Goal: Task Accomplishment & Management: Manage account settings

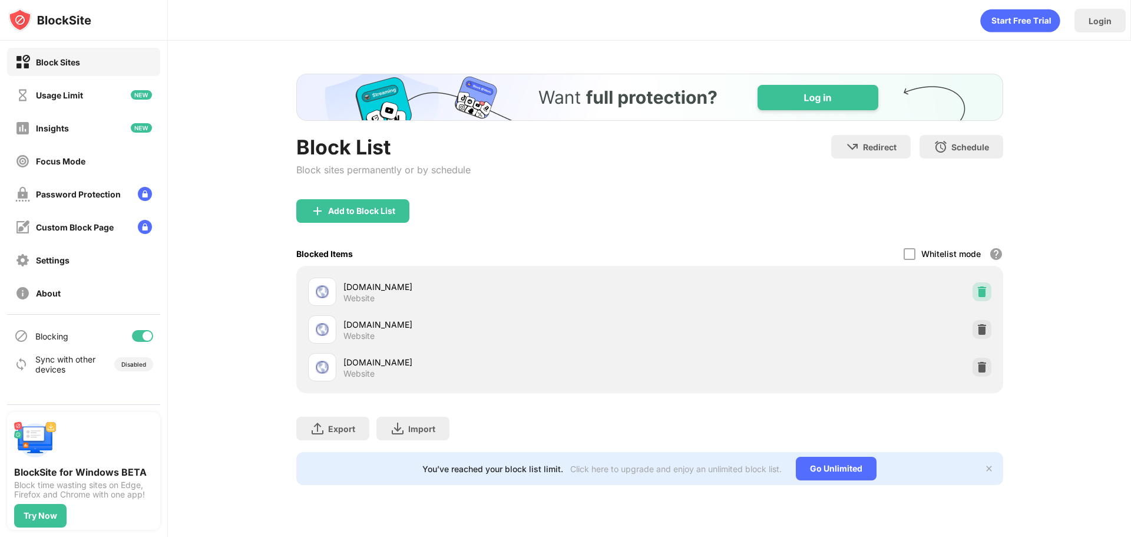
click at [981, 289] on img at bounding box center [982, 292] width 12 height 12
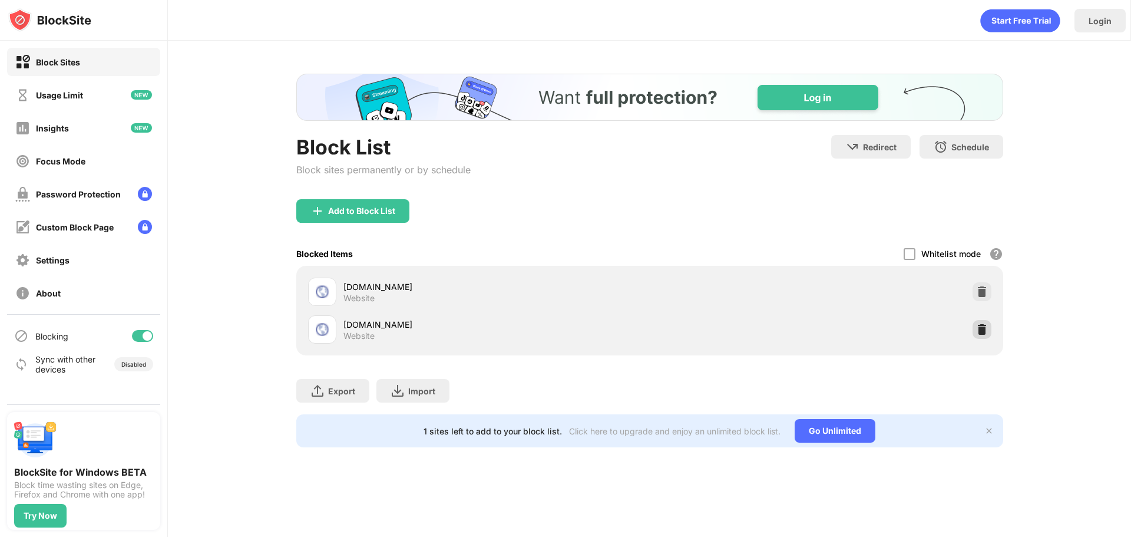
click at [979, 329] on img at bounding box center [982, 329] width 12 height 12
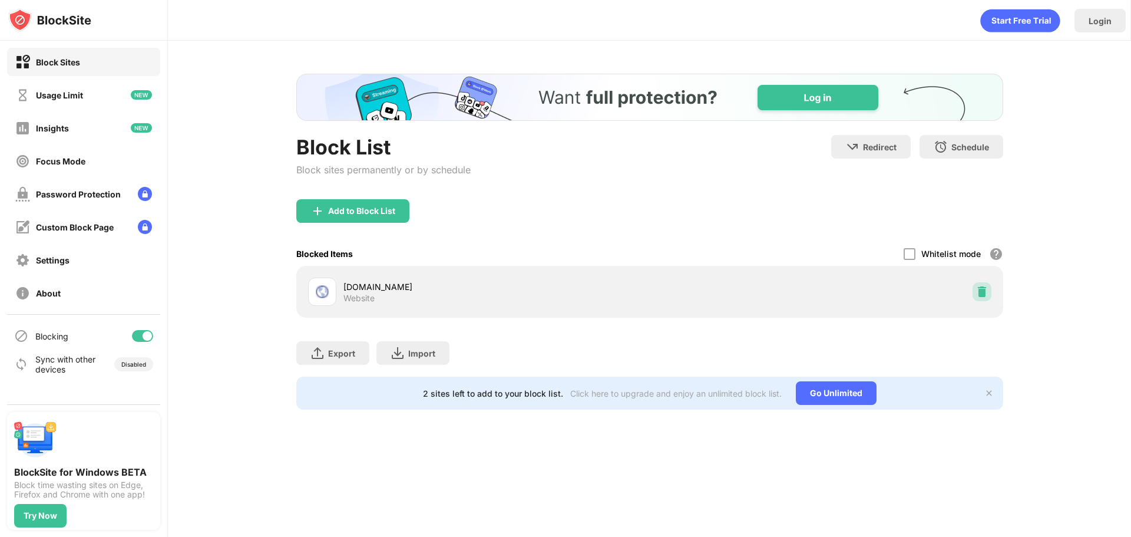
click at [982, 291] on img at bounding box center [982, 292] width 12 height 12
